Goal: Task Accomplishment & Management: Manage account settings

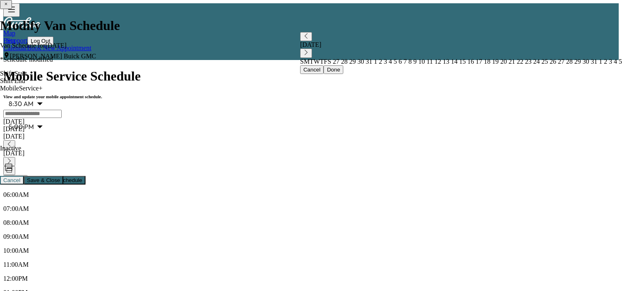
scroll to position [16, 0]
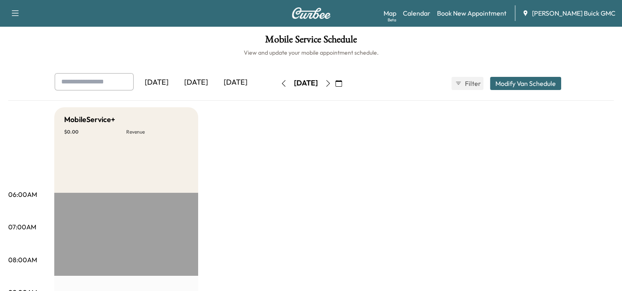
click at [198, 80] on div "[DATE]" at bounding box center [195, 82] width 39 height 19
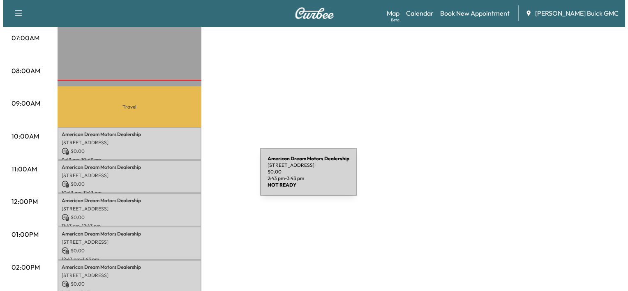
scroll to position [186, 0]
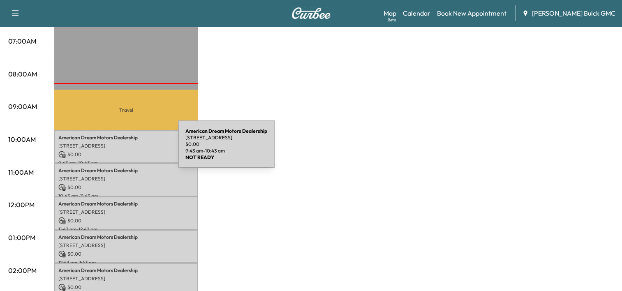
click at [116, 151] on p "$ 0.00" at bounding box center [126, 154] width 136 height 7
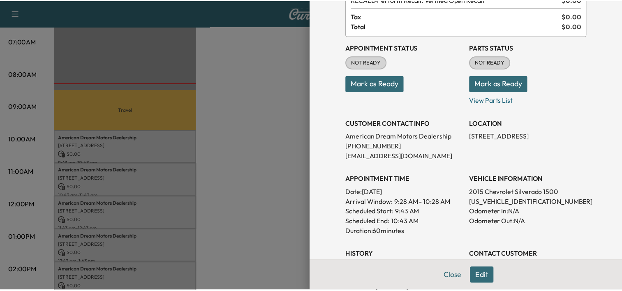
scroll to position [64, 0]
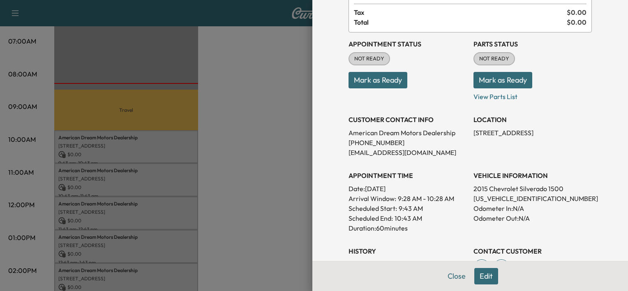
click at [240, 178] on div at bounding box center [314, 145] width 628 height 291
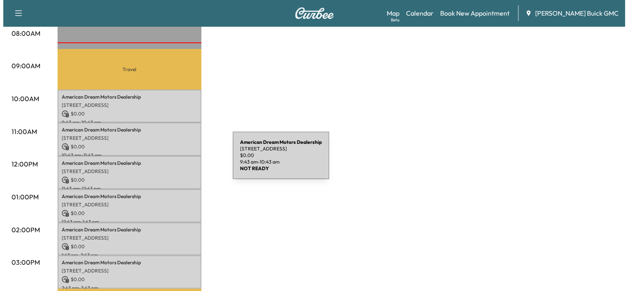
scroll to position [227, 0]
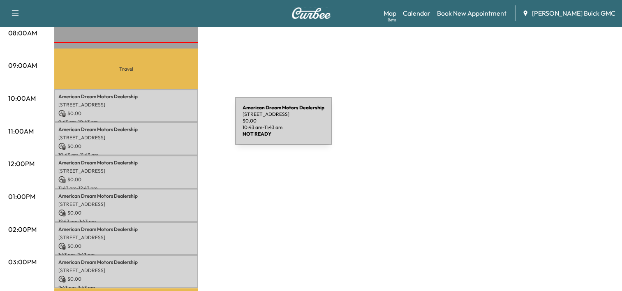
click at [173, 126] on p "American Dream Motors Dealership" at bounding box center [126, 129] width 136 height 7
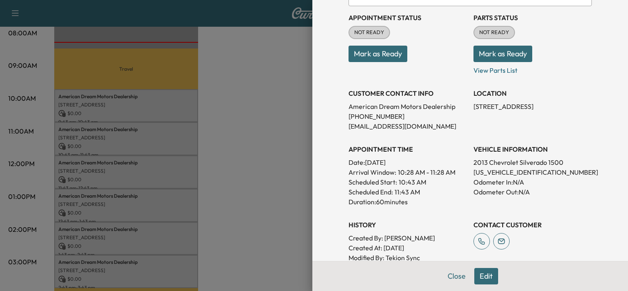
scroll to position [90, 0]
click at [267, 178] on div at bounding box center [314, 145] width 628 height 291
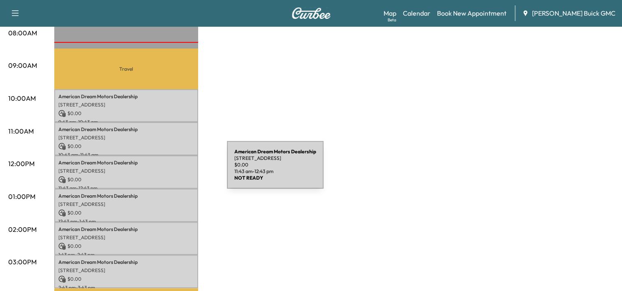
click at [165, 170] on p "691 N Loudoun St, Winchester, VA 22601, USA" at bounding box center [126, 171] width 136 height 7
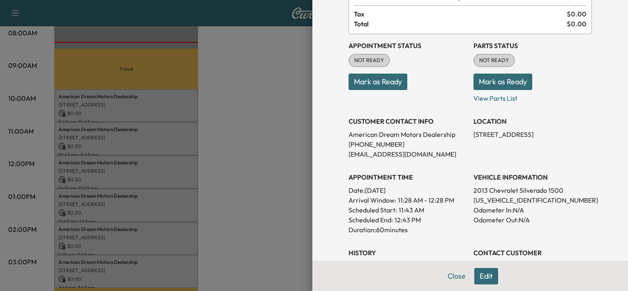
scroll to position [66, 0]
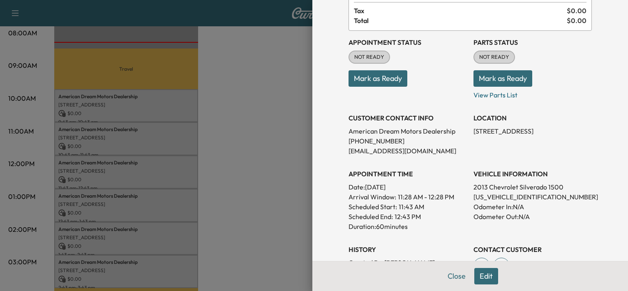
click at [199, 154] on div at bounding box center [314, 145] width 628 height 291
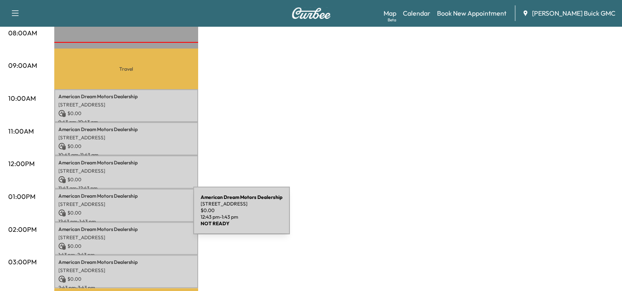
click at [132, 218] on p "12:43 pm - 1:43 pm" at bounding box center [126, 221] width 136 height 7
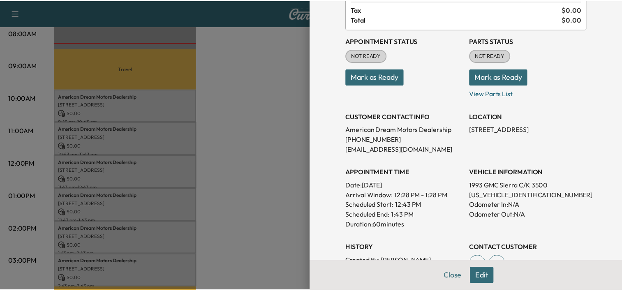
scroll to position [68, 0]
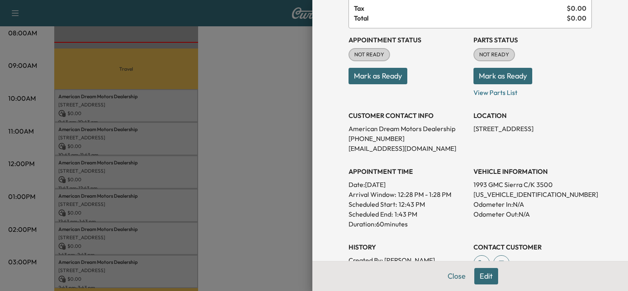
click at [252, 208] on div at bounding box center [314, 145] width 628 height 291
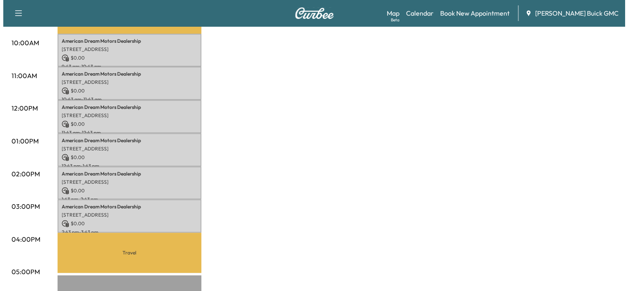
scroll to position [298, 0]
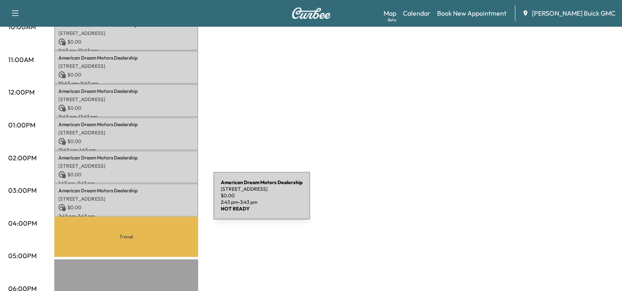
click at [152, 204] on p "$ 0.00" at bounding box center [126, 207] width 136 height 7
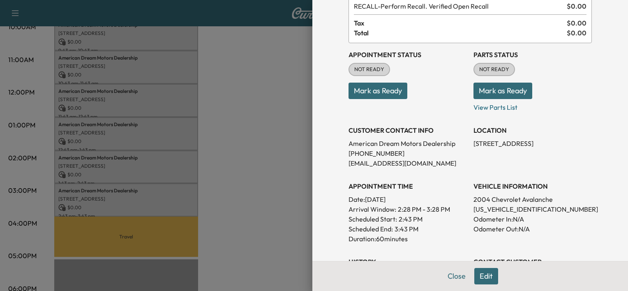
scroll to position [54, 0]
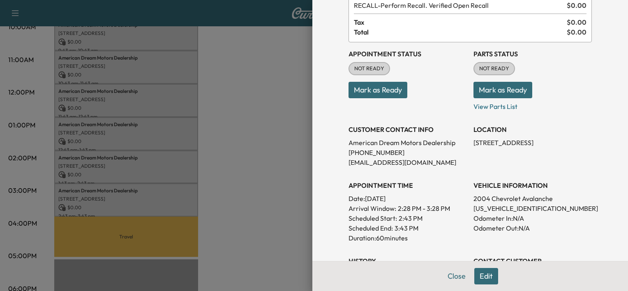
click at [229, 169] on div at bounding box center [314, 145] width 628 height 291
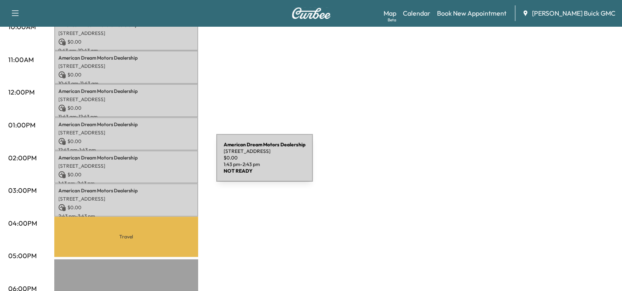
click at [155, 163] on p "691 N Loudoun St, Winchester, VA 22601, USA" at bounding box center [126, 166] width 136 height 7
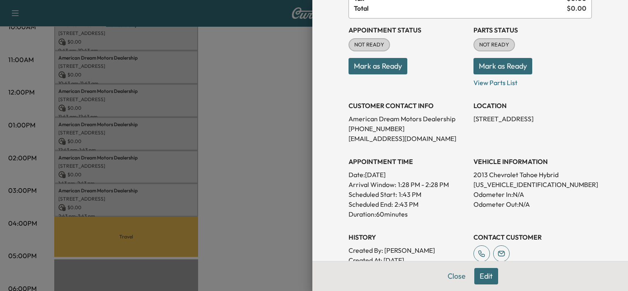
scroll to position [78, 0]
click at [261, 173] on div at bounding box center [314, 145] width 628 height 291
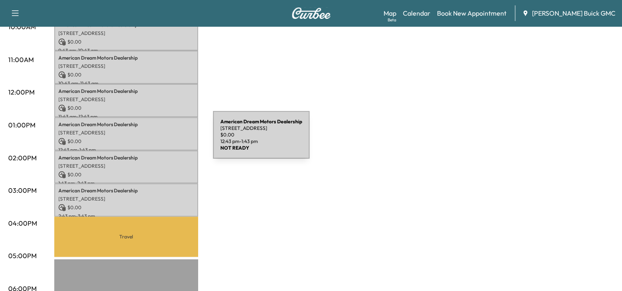
click at [151, 140] on p "$ 0.00" at bounding box center [126, 141] width 136 height 7
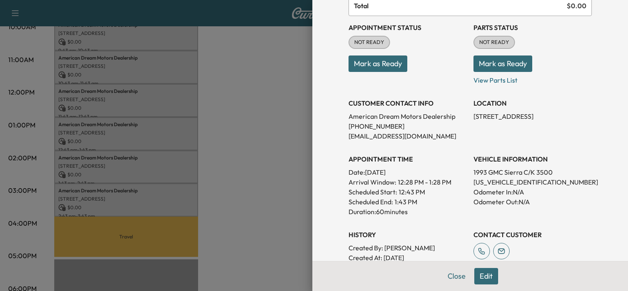
scroll to position [84, 0]
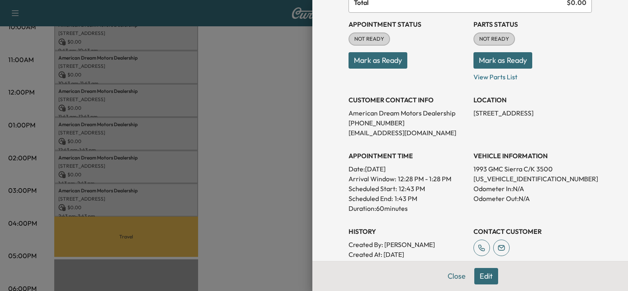
click at [521, 176] on p "1GTHC39F7PE559559" at bounding box center [532, 179] width 118 height 10
copy p "1GTHC39F7PE559559"
click at [189, 177] on div at bounding box center [314, 145] width 628 height 291
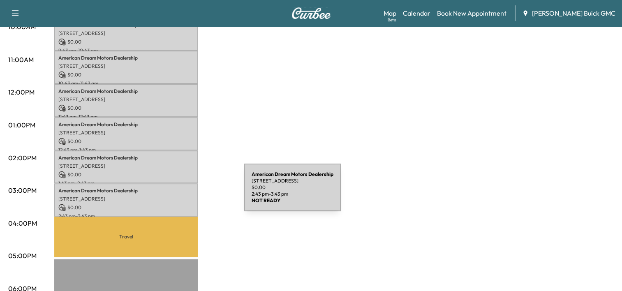
click at [182, 196] on p "691 N Loudoun St, Winchester, VA 22601, USA" at bounding box center [126, 199] width 136 height 7
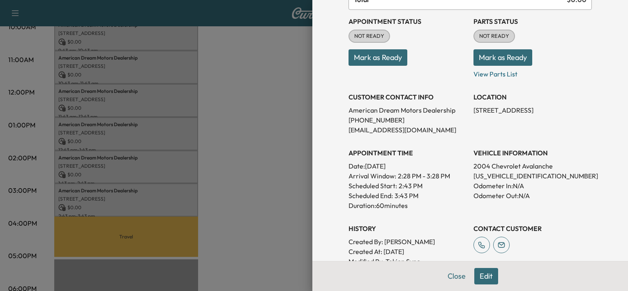
scroll to position [90, 0]
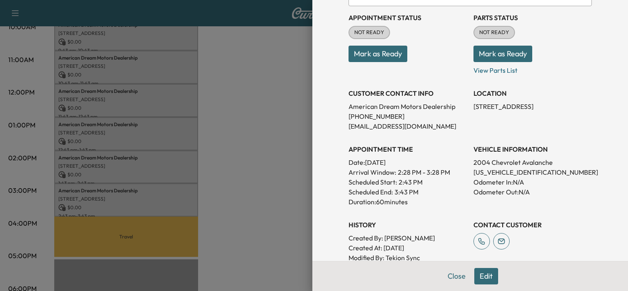
click at [512, 173] on p "3GNEK12TX4G144547" at bounding box center [532, 172] width 118 height 10
copy p "3GNEK12TX4G144547"
click at [108, 146] on div at bounding box center [314, 145] width 628 height 291
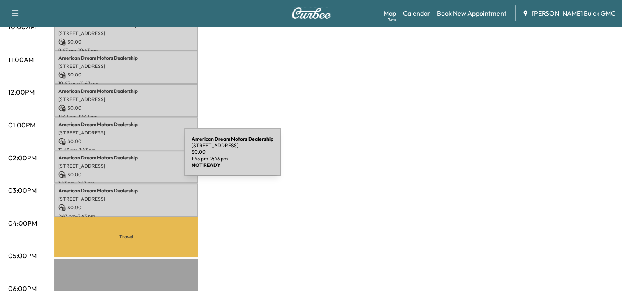
click at [122, 157] on p "American Dream Motors Dealership" at bounding box center [126, 158] width 136 height 7
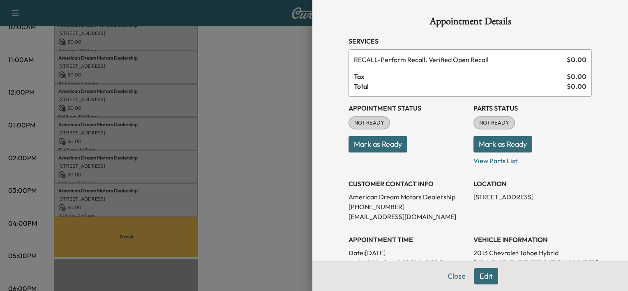
click at [249, 191] on div at bounding box center [314, 145] width 628 height 291
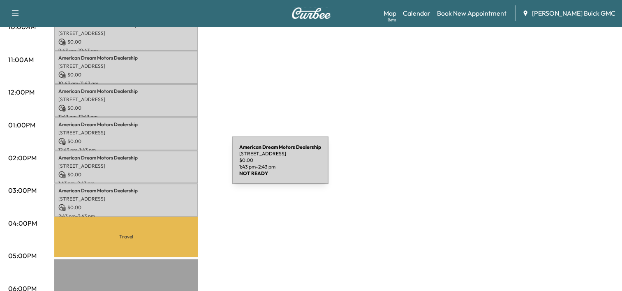
click at [170, 165] on p "691 N Loudoun St, Winchester, VA 22601, USA" at bounding box center [126, 166] width 136 height 7
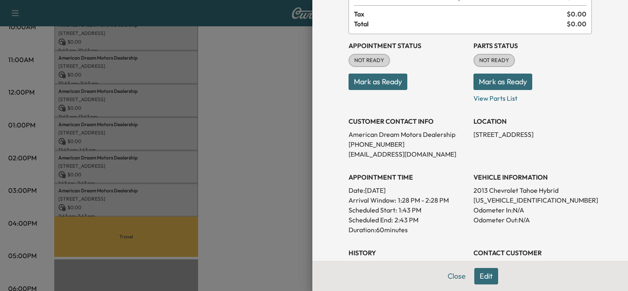
scroll to position [63, 0]
click at [515, 201] on p "1GNSKDEJ8DR355986" at bounding box center [532, 199] width 118 height 10
copy p "1GNSKDEJ8DR355986"
drag, startPoint x: 197, startPoint y: 173, endPoint x: 175, endPoint y: 189, distance: 27.6
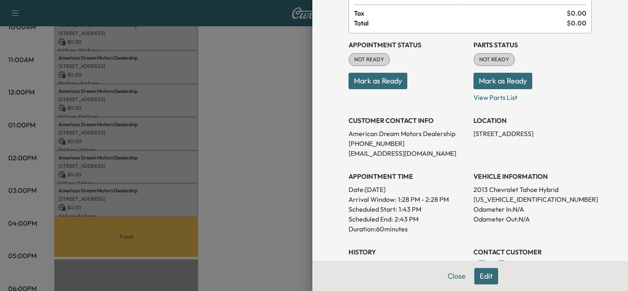
click at [175, 189] on div at bounding box center [314, 145] width 628 height 291
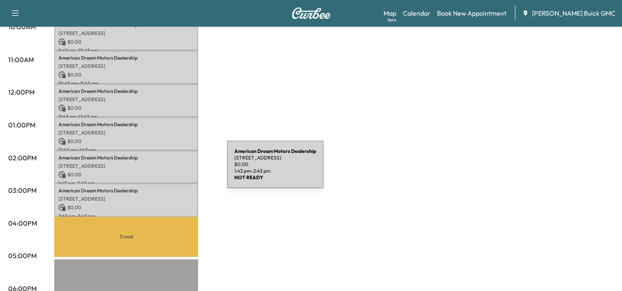
click at [165, 171] on p "$ 0.00" at bounding box center [126, 174] width 136 height 7
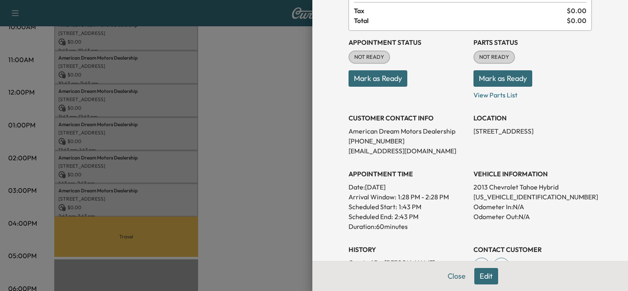
scroll to position [25, 0]
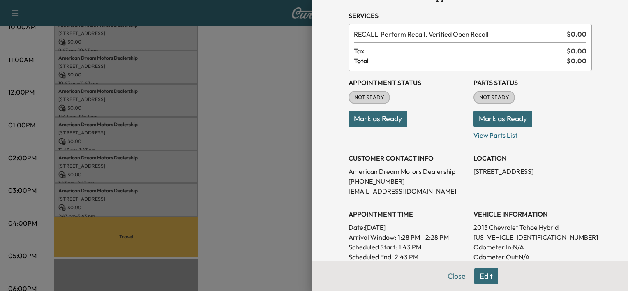
click at [370, 125] on button "Mark as Ready" at bounding box center [378, 119] width 59 height 16
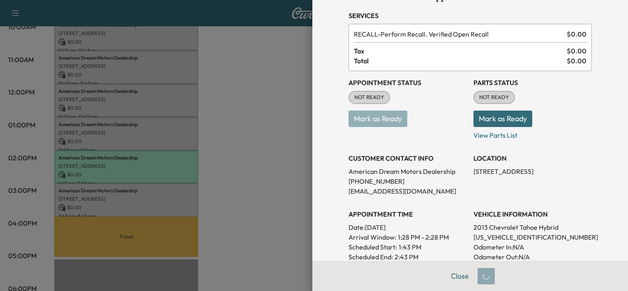
click at [245, 141] on div at bounding box center [314, 145] width 628 height 291
click at [178, 131] on div at bounding box center [314, 145] width 628 height 291
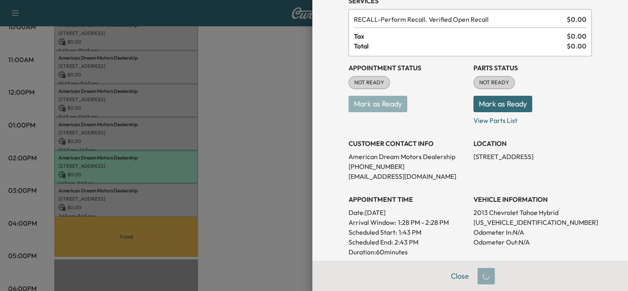
click at [255, 150] on div at bounding box center [314, 145] width 628 height 291
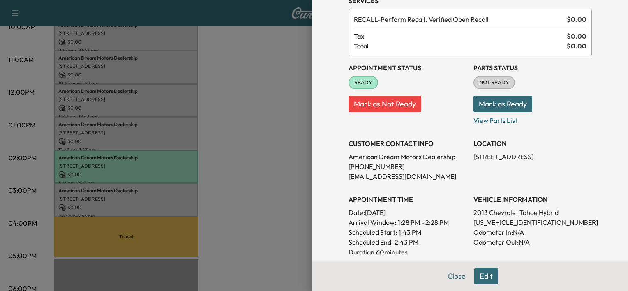
click at [202, 132] on div at bounding box center [314, 145] width 628 height 291
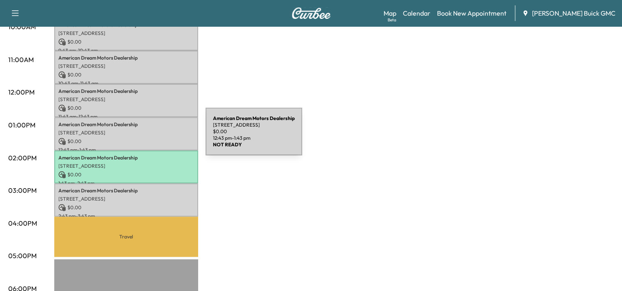
click at [144, 138] on p "$ 0.00" at bounding box center [126, 141] width 136 height 7
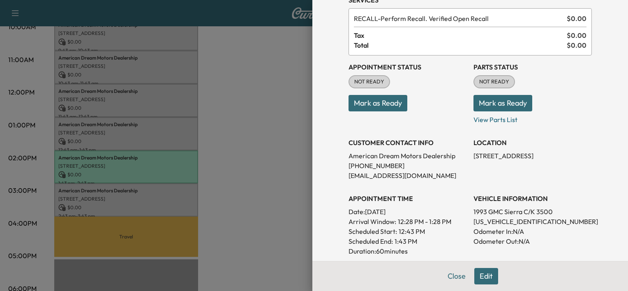
scroll to position [44, 0]
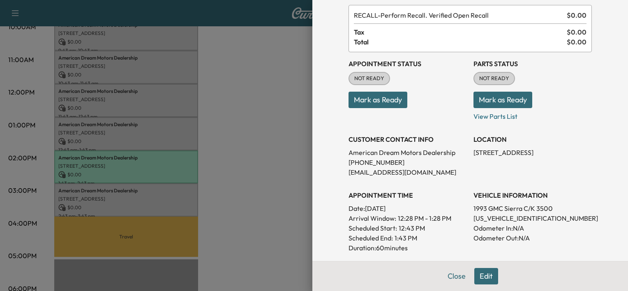
click at [225, 148] on div at bounding box center [314, 145] width 628 height 291
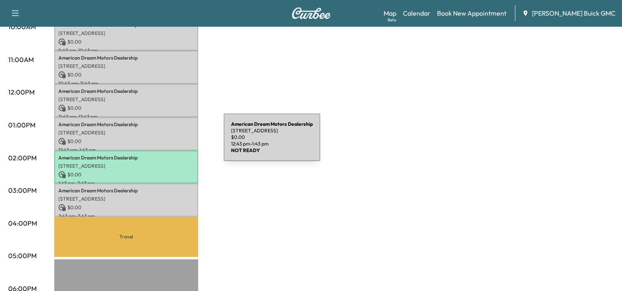
click at [162, 142] on div "American Dream Motors Dealership 691 N Loudoun St, Winchester, VA 22601, USA $ …" at bounding box center [126, 133] width 144 height 33
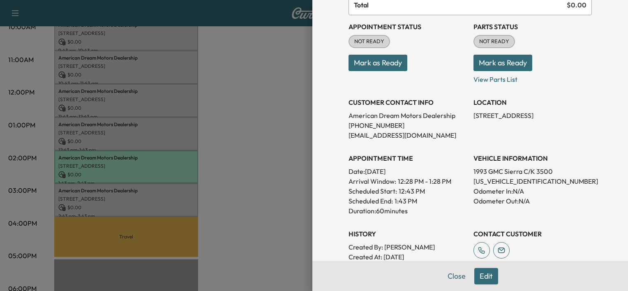
scroll to position [92, 0]
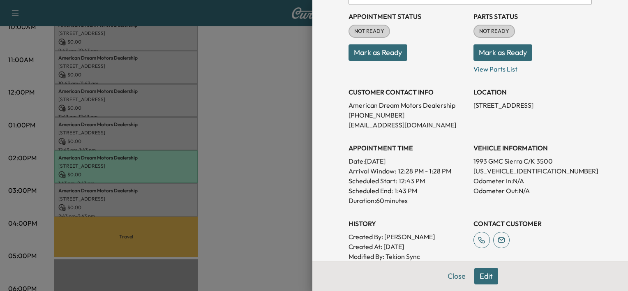
click at [258, 163] on div at bounding box center [314, 145] width 628 height 291
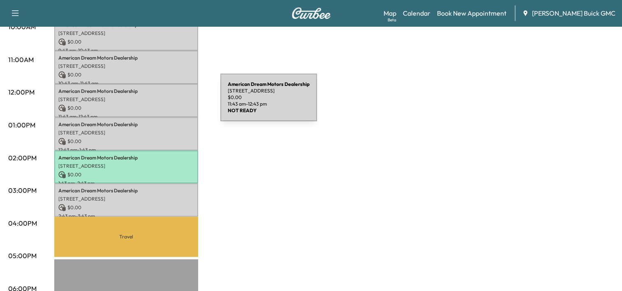
click at [159, 104] on p "$ 0.00" at bounding box center [126, 107] width 136 height 7
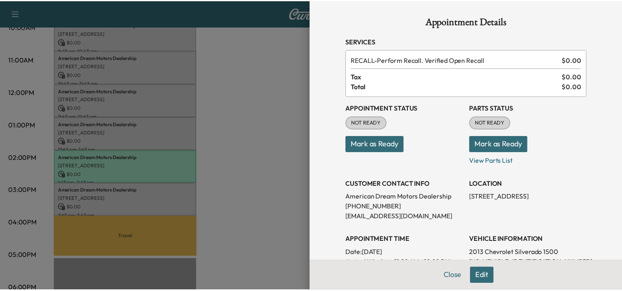
scroll to position [54, 0]
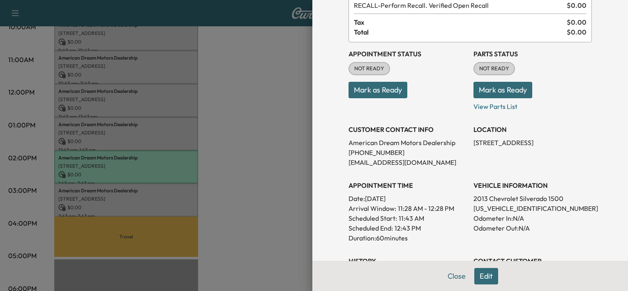
click at [510, 210] on p "1GCRKREAXDZ185229" at bounding box center [532, 208] width 118 height 10
copy p "1GCRKREAXDZ185229"
click at [361, 90] on button "Mark as Ready" at bounding box center [378, 90] width 59 height 16
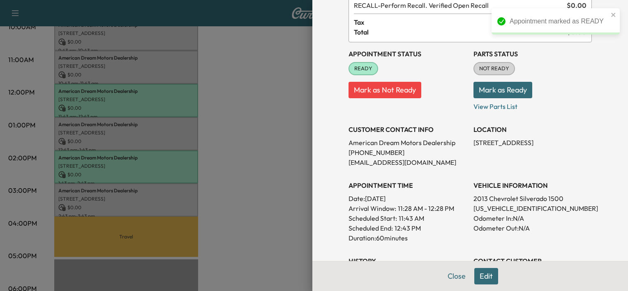
click at [265, 108] on div at bounding box center [314, 145] width 628 height 291
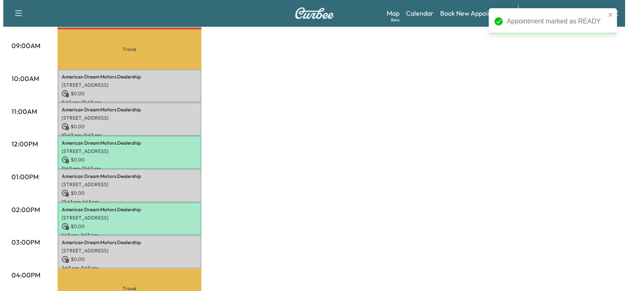
scroll to position [246, 0]
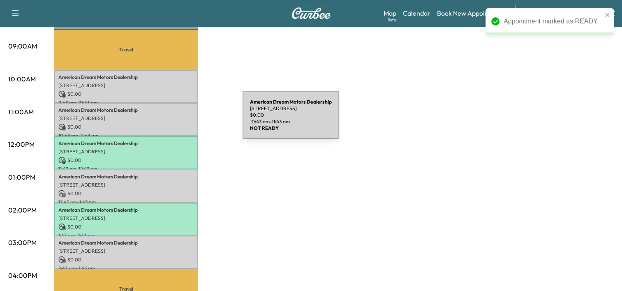
click at [181, 120] on div "American Dream Motors Dealership 691 N Loudoun St, Winchester, VA 22601, USA $ …" at bounding box center [126, 119] width 144 height 33
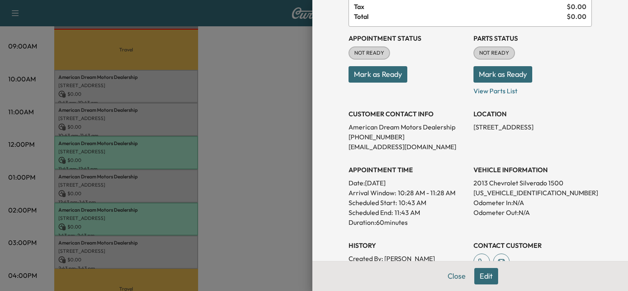
scroll to position [70, 0]
click at [497, 193] on p "1GCNKPEX7DZ198284" at bounding box center [532, 192] width 118 height 10
copy p "1GCNKPEX7DZ198284"
click at [369, 77] on button "Mark as Ready" at bounding box center [378, 74] width 59 height 16
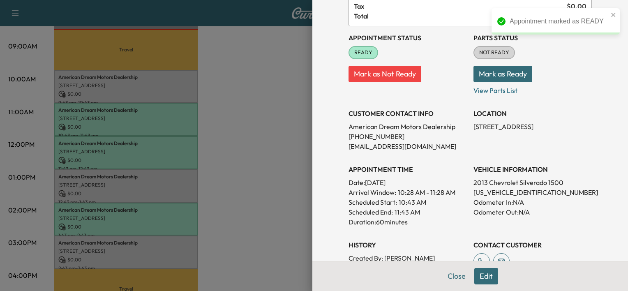
click at [271, 108] on div at bounding box center [314, 145] width 628 height 291
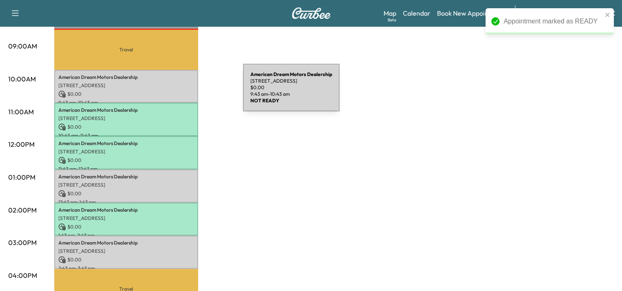
click at [181, 92] on p "$ 0.00" at bounding box center [126, 93] width 136 height 7
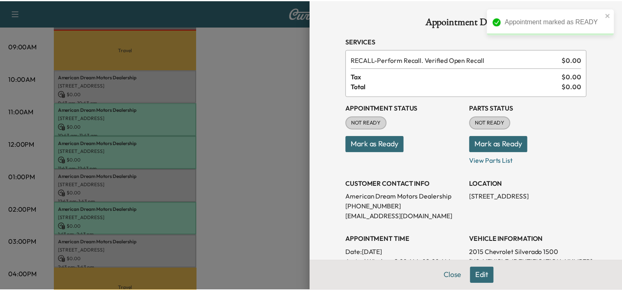
scroll to position [85, 0]
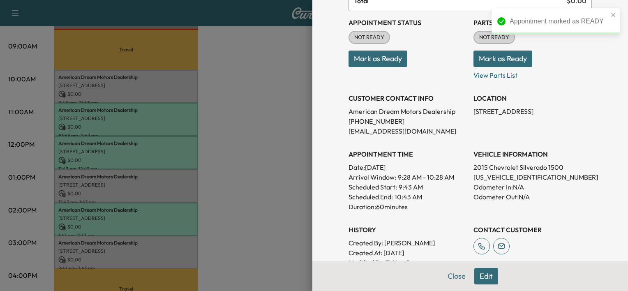
click at [507, 176] on p "1GCVKPEC3FZ307632" at bounding box center [532, 177] width 118 height 10
copy p "1GCVKPEC3FZ307632"
click at [362, 58] on button "Mark as Ready" at bounding box center [378, 59] width 59 height 16
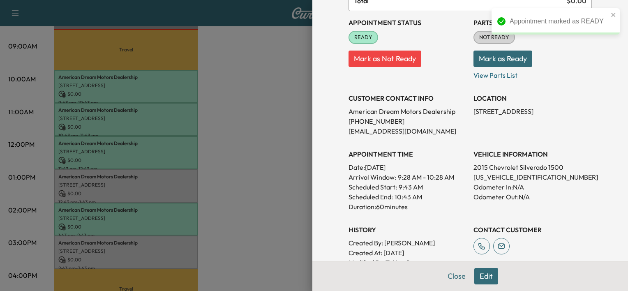
click at [216, 188] on div at bounding box center [314, 145] width 628 height 291
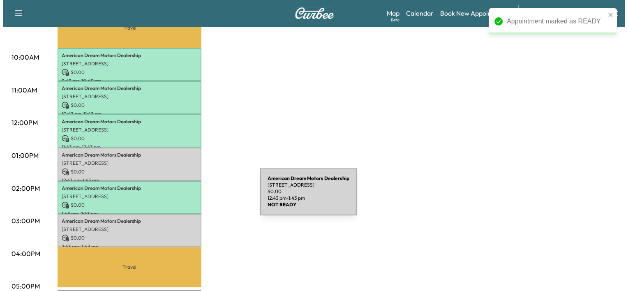
scroll to position [269, 0]
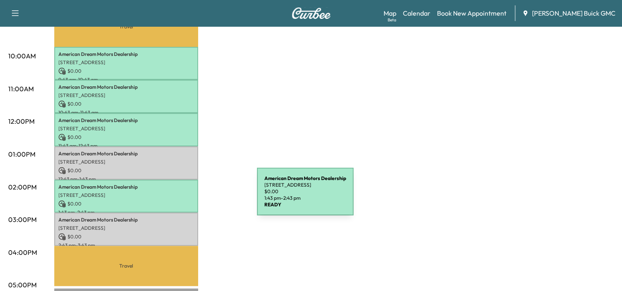
click at [195, 196] on div "American Dream Motors Dealership 691 N Loudoun St, Winchester, VA 22601, USA $ …" at bounding box center [126, 196] width 144 height 33
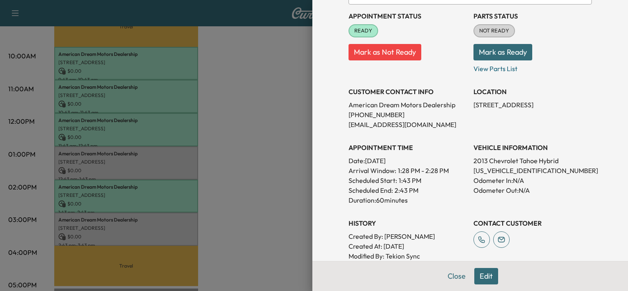
scroll to position [95, 0]
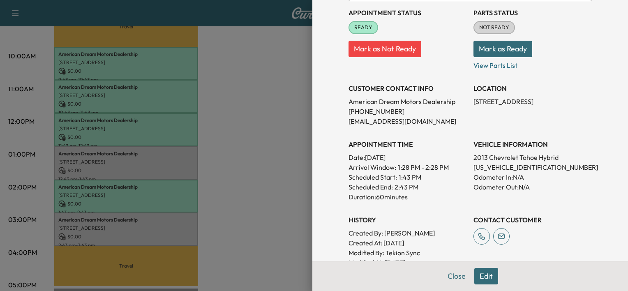
click at [267, 208] on div at bounding box center [314, 145] width 628 height 291
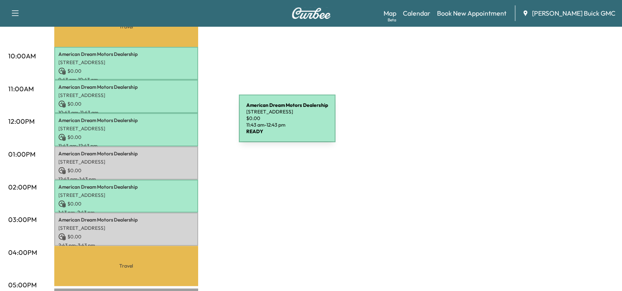
click at [177, 125] on p "691 N Loudoun St, Winchester, VA 22601, USA" at bounding box center [126, 128] width 136 height 7
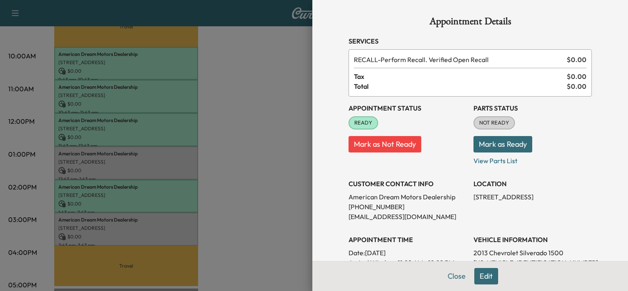
click at [199, 115] on div at bounding box center [314, 145] width 628 height 291
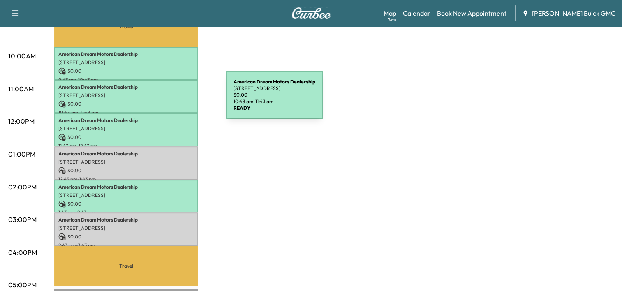
click at [164, 100] on p "$ 0.00" at bounding box center [126, 103] width 136 height 7
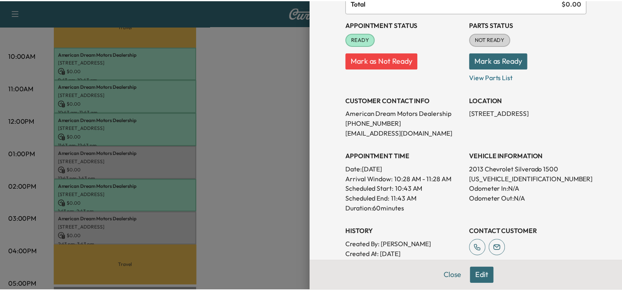
scroll to position [85, 0]
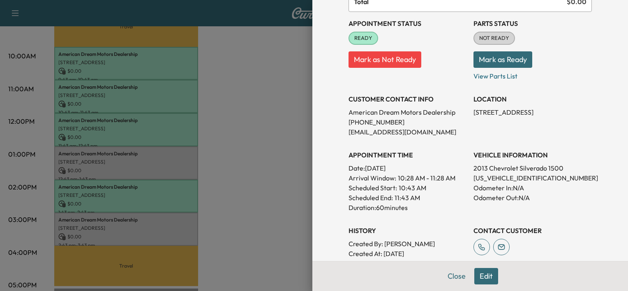
drag, startPoint x: 304, startPoint y: 185, endPoint x: 275, endPoint y: 189, distance: 29.9
click at [275, 189] on div at bounding box center [314, 145] width 628 height 291
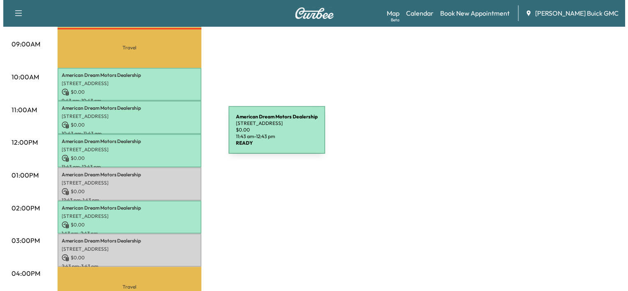
scroll to position [269, 0]
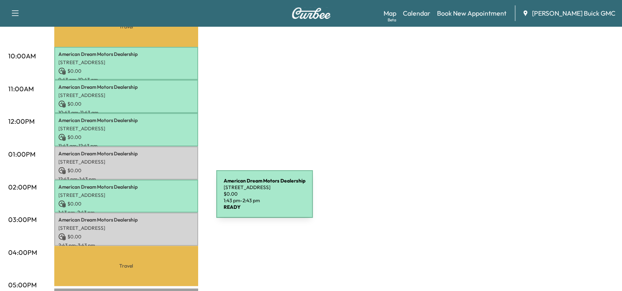
click at [155, 200] on p "$ 0.00" at bounding box center [126, 203] width 136 height 7
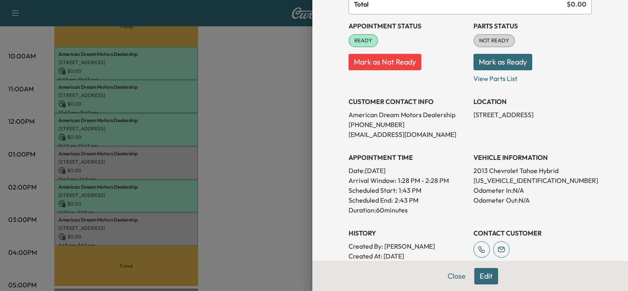
scroll to position [83, 0]
click at [129, 131] on div at bounding box center [314, 145] width 628 height 291
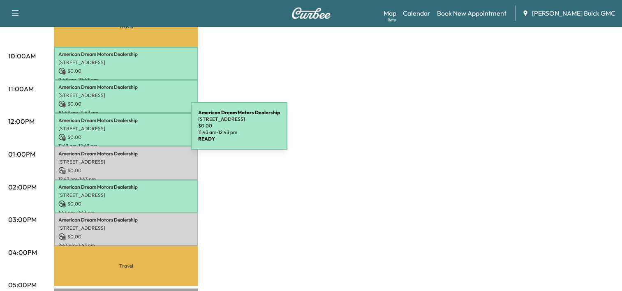
click at [129, 134] on p "$ 0.00" at bounding box center [126, 137] width 136 height 7
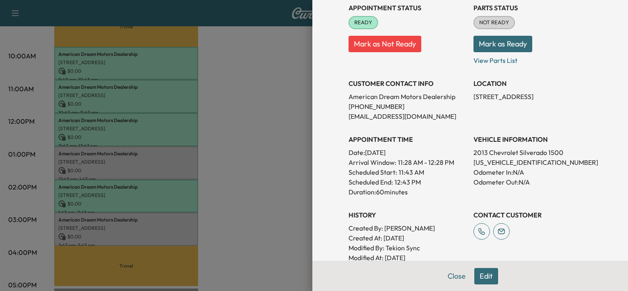
scroll to position [100, 0]
click at [268, 145] on div at bounding box center [314, 145] width 628 height 291
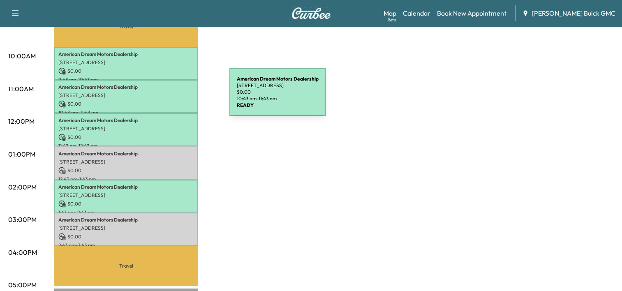
click at [168, 97] on div "American Dream Motors Dealership 691 N Loudoun St, Winchester, VA 22601, USA $ …" at bounding box center [126, 96] width 144 height 33
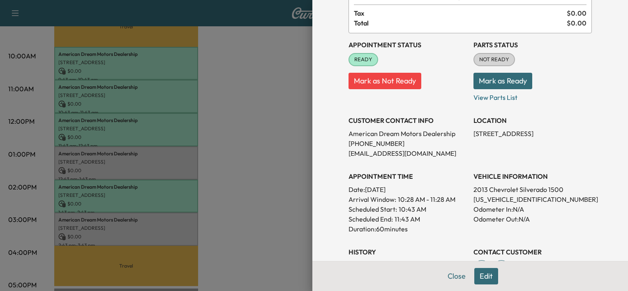
scroll to position [62, 0]
